Goal: Transaction & Acquisition: Purchase product/service

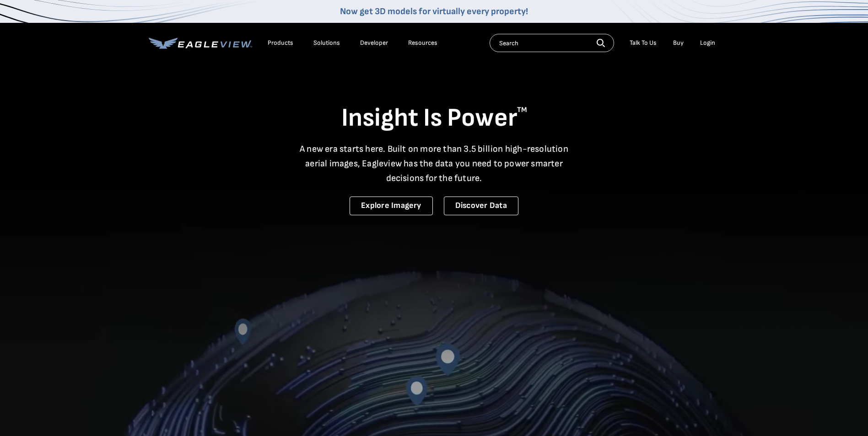
click at [703, 45] on div "Login" at bounding box center [707, 43] width 15 height 8
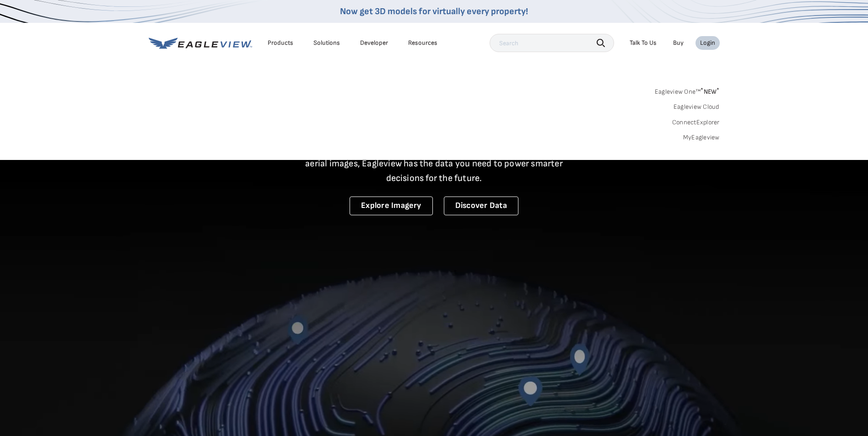
click at [709, 47] on div "Login" at bounding box center [707, 43] width 15 height 8
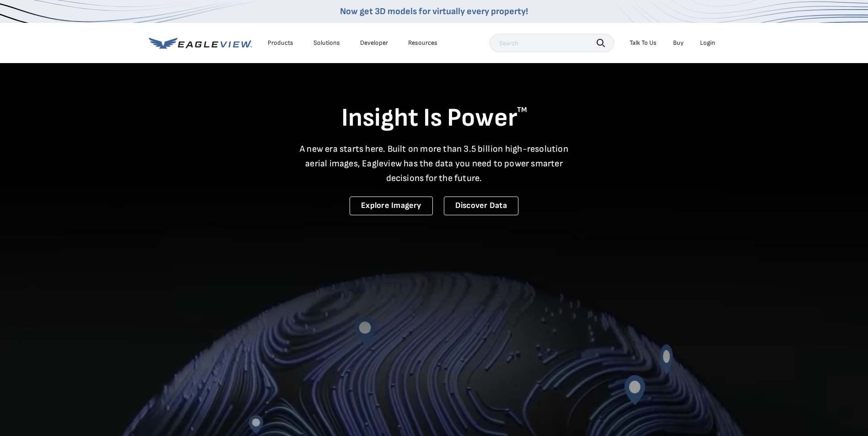
click at [709, 47] on div "Login" at bounding box center [707, 43] width 15 height 8
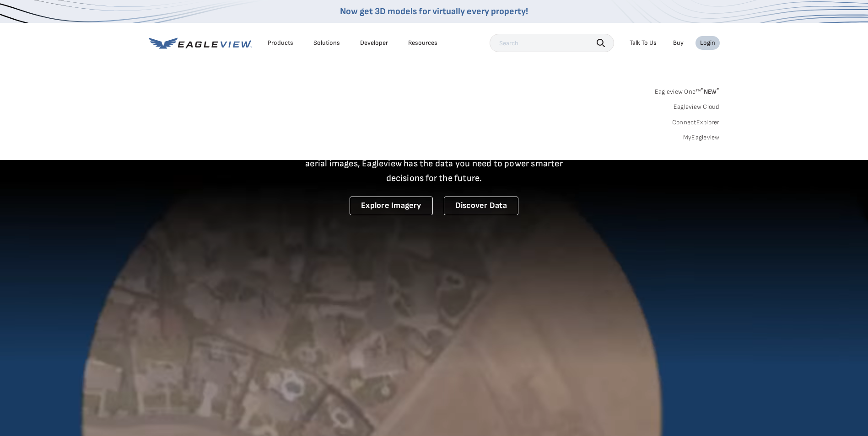
click at [698, 137] on link "MyEagleview" at bounding box center [701, 138] width 37 height 8
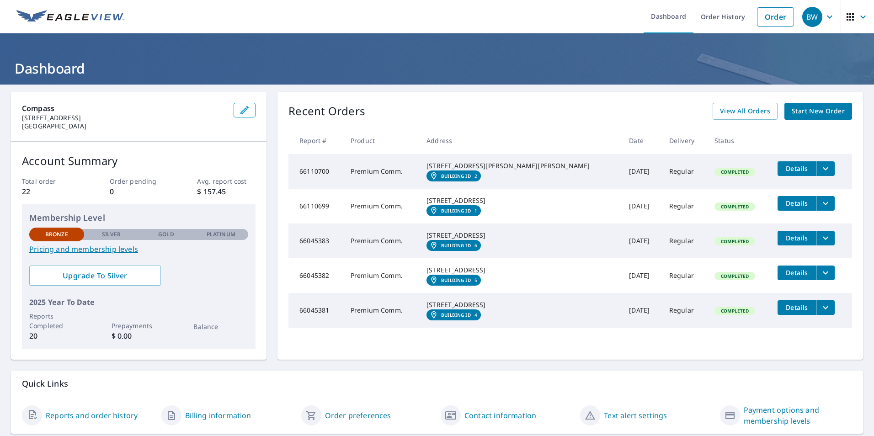
click at [797, 110] on span "Start New Order" at bounding box center [818, 111] width 53 height 11
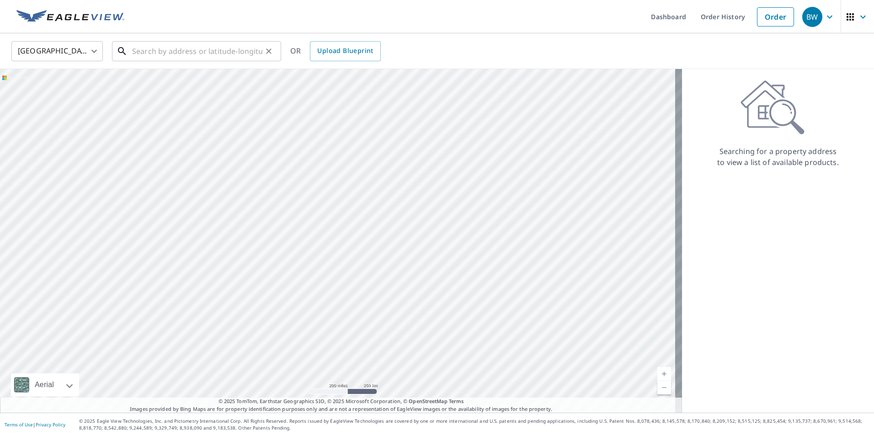
click at [248, 52] on input "text" at bounding box center [197, 51] width 130 height 26
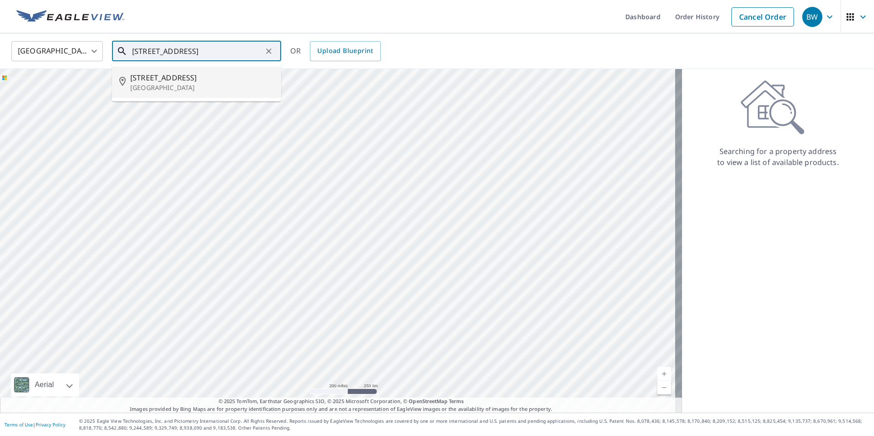
click at [198, 88] on p "Wichita, KS 67205" at bounding box center [202, 87] width 144 height 9
type input "3636 N Ridge Rd Wichita, KS 67205"
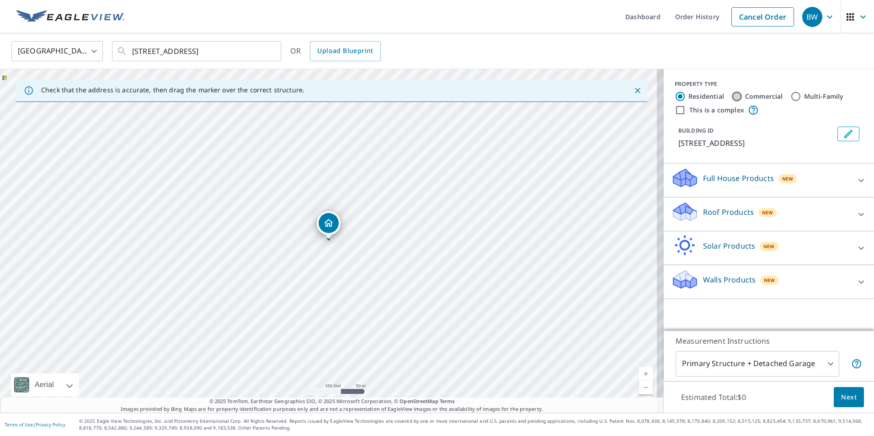
click at [732, 98] on input "Commercial" at bounding box center [737, 96] width 11 height 11
radio input "true"
type input "4"
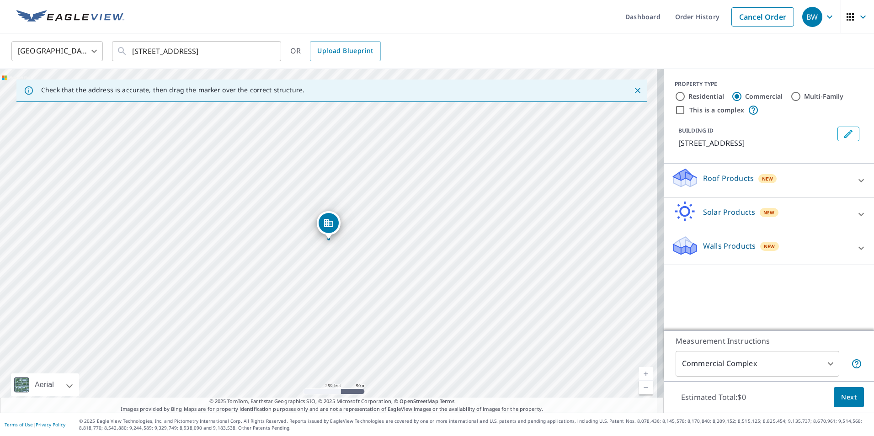
click at [325, 320] on div "3636 N Ridge Rd Wichita, KS 67205" at bounding box center [332, 241] width 664 height 344
drag, startPoint x: 330, startPoint y: 228, endPoint x: 327, endPoint y: 305, distance: 77.3
click at [676, 112] on input "This is a complex" at bounding box center [680, 110] width 11 height 11
checkbox input "true"
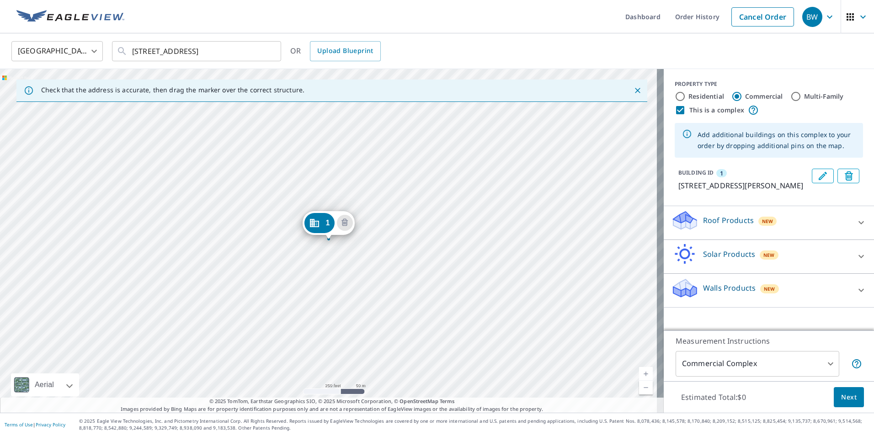
click at [322, 281] on div "1 3623 N Hazelwood St Wichita, KS 67205-2425" at bounding box center [332, 241] width 664 height 344
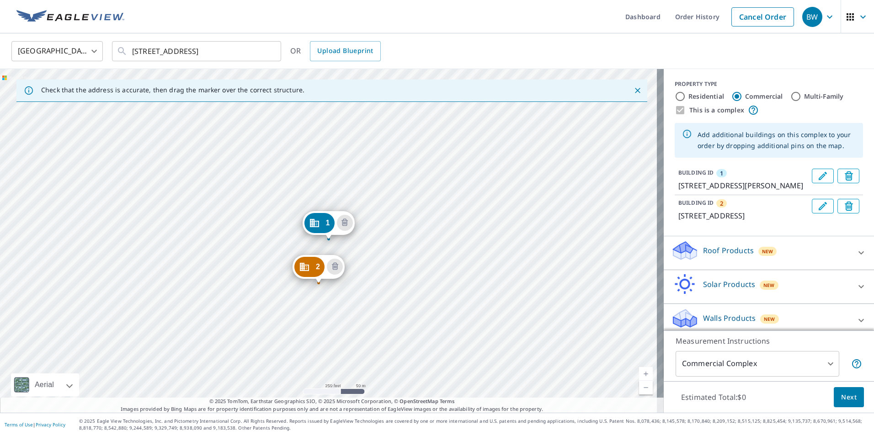
drag, startPoint x: 315, startPoint y: 263, endPoint x: 311, endPoint y: 268, distance: 5.5
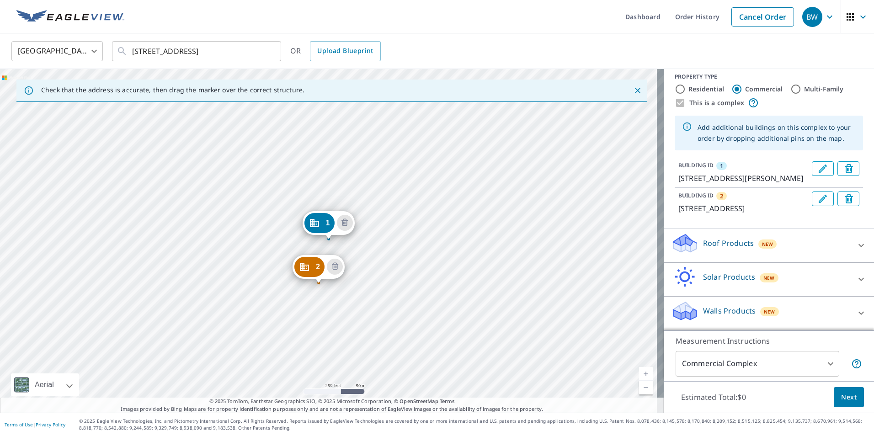
scroll to position [29, 0]
click at [826, 239] on div "Roof Products New" at bounding box center [760, 246] width 179 height 26
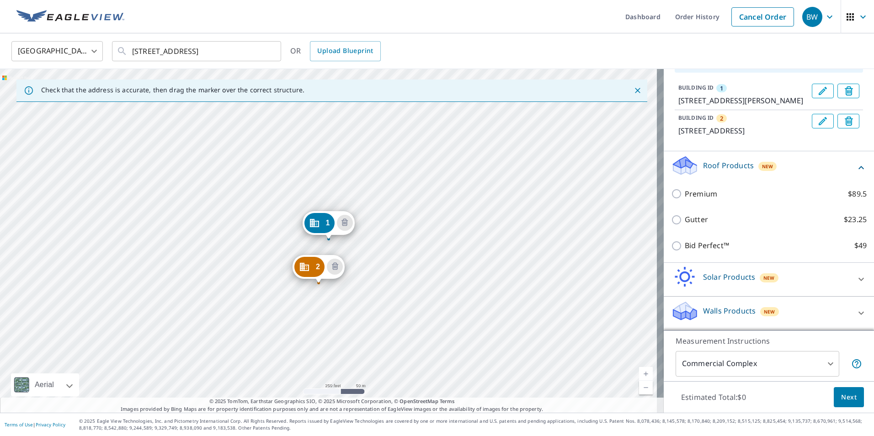
scroll to position [107, 0]
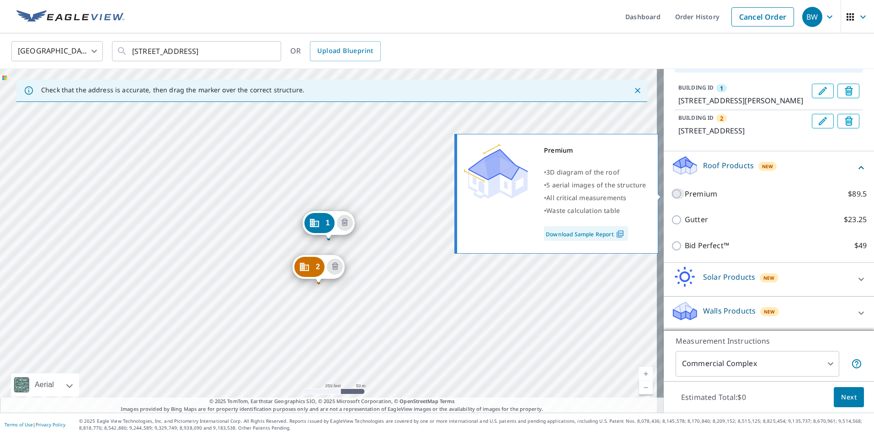
click at [672, 194] on input "Premium $89.5" at bounding box center [678, 193] width 14 height 11
checkbox input "true"
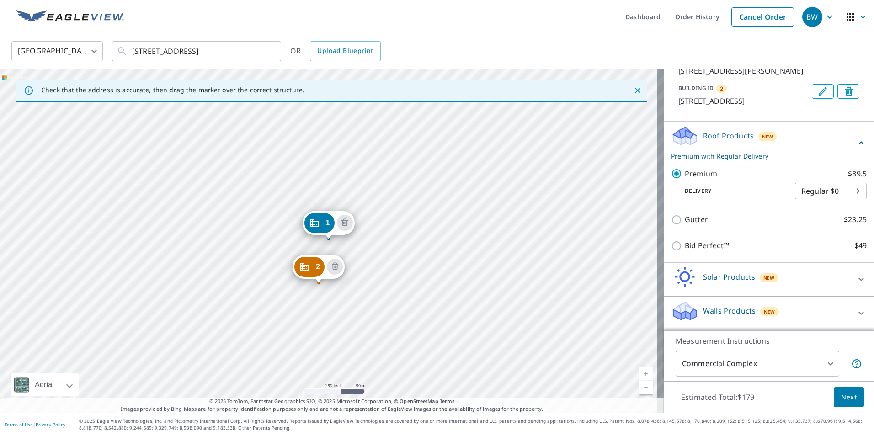
scroll to position [137, 0]
click at [785, 278] on div "Solar Products New" at bounding box center [760, 280] width 179 height 26
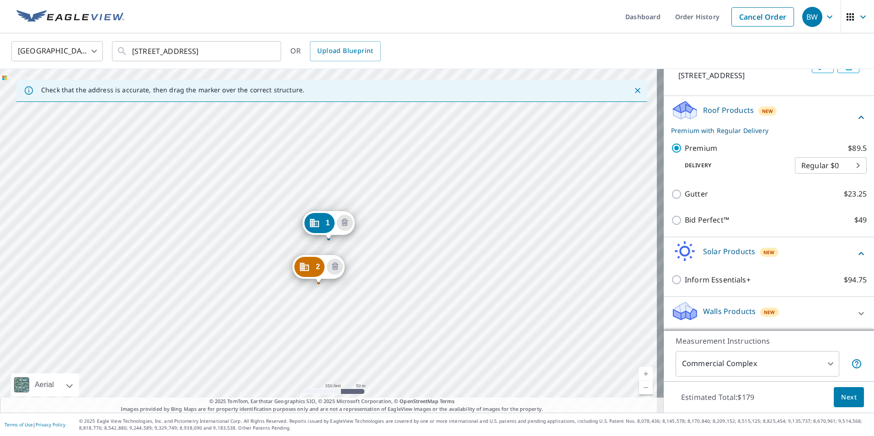
scroll to position [162, 0]
click at [773, 310] on div "Walls Products New" at bounding box center [760, 313] width 179 height 26
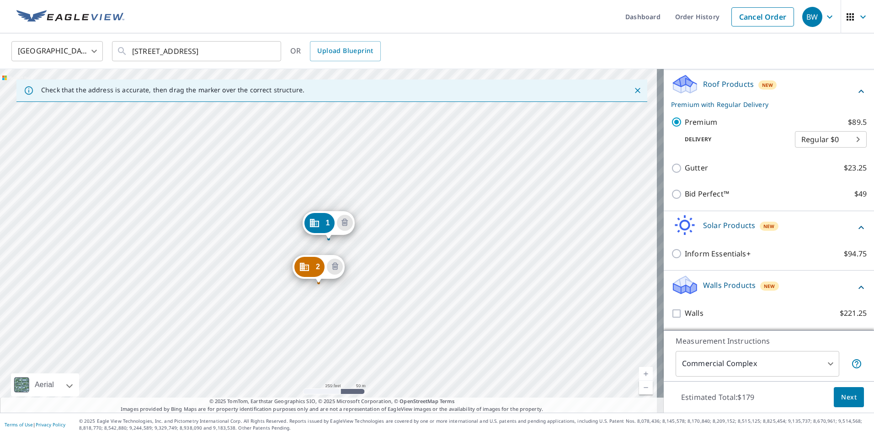
scroll to position [188, 0]
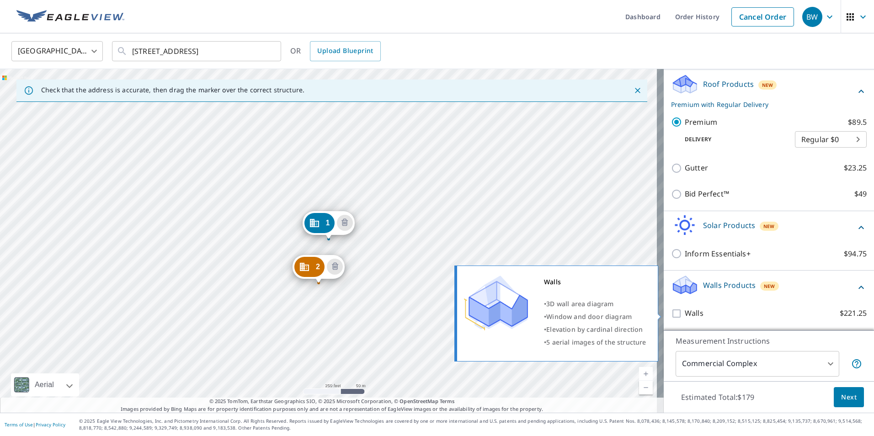
click at [671, 311] on input "Walls $221.25" at bounding box center [678, 313] width 14 height 11
checkbox input "true"
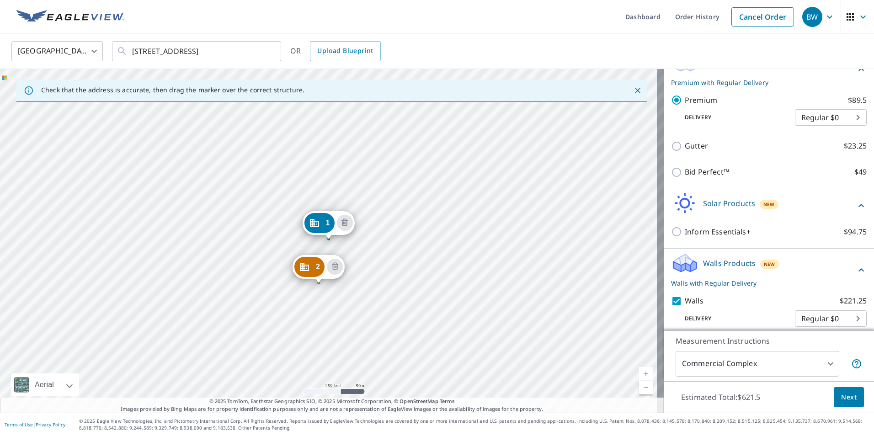
click at [815, 287] on div "Walls Products New Walls with Regular Delivery" at bounding box center [763, 270] width 185 height 36
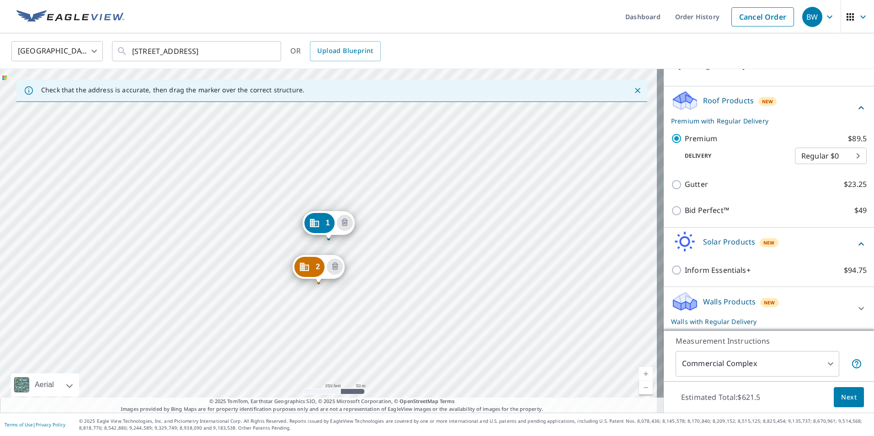
scroll to position [172, 0]
click at [813, 155] on body "BW BW Dashboard Order History Cancel Order BW United States US ​ 3636 N Ridge R…" at bounding box center [437, 218] width 874 height 436
click at [799, 171] on ul "Regular $0 Express $31.75 3 Hour $42.25" at bounding box center [818, 171] width 72 height 57
click at [737, 153] on div at bounding box center [437, 218] width 874 height 436
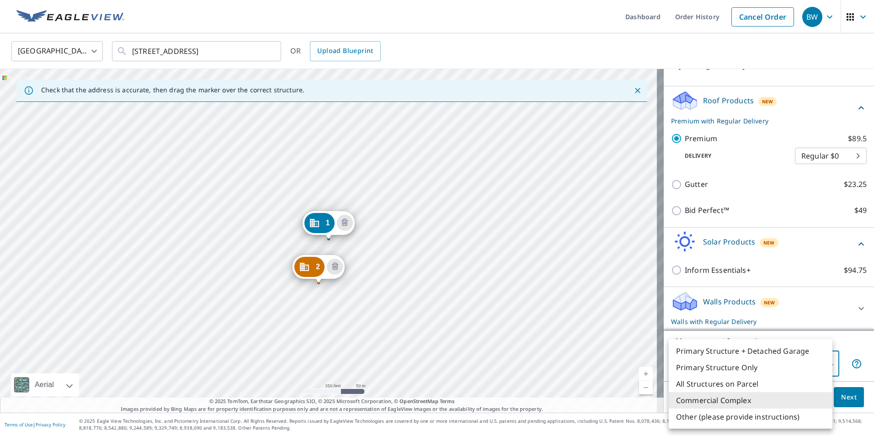
click at [773, 366] on body "BW BW Dashboard Order History Cancel Order BW United States US ​ 3636 N Ridge R…" at bounding box center [437, 218] width 874 height 436
click at [740, 401] on li "Commercial Complex" at bounding box center [751, 400] width 164 height 16
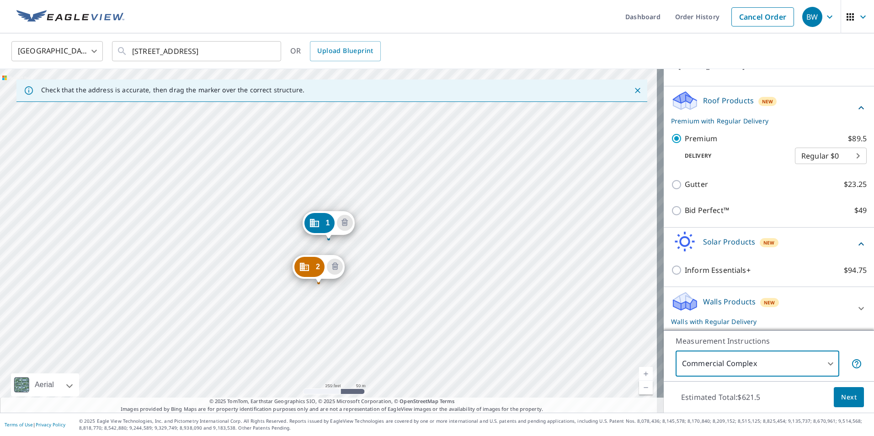
click at [856, 241] on icon at bounding box center [861, 244] width 11 height 11
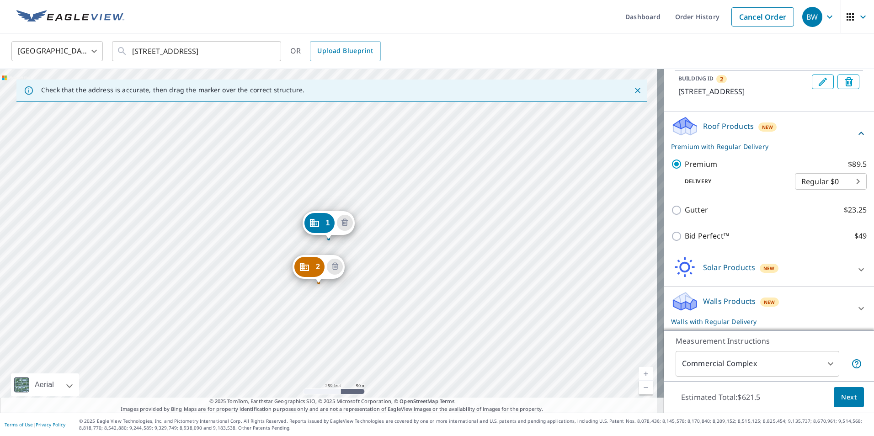
scroll to position [146, 0]
click at [856, 133] on icon at bounding box center [861, 133] width 11 height 11
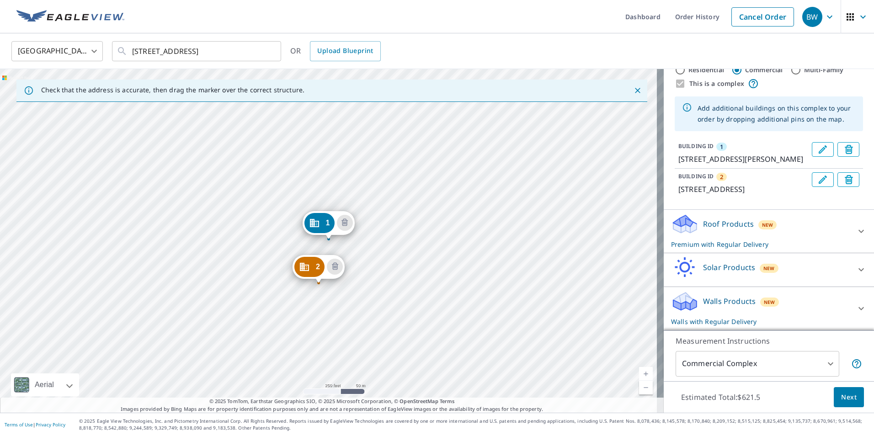
scroll to position [48, 0]
click at [633, 90] on icon "Close" at bounding box center [637, 90] width 9 height 9
